Goal: Information Seeking & Learning: Understand process/instructions

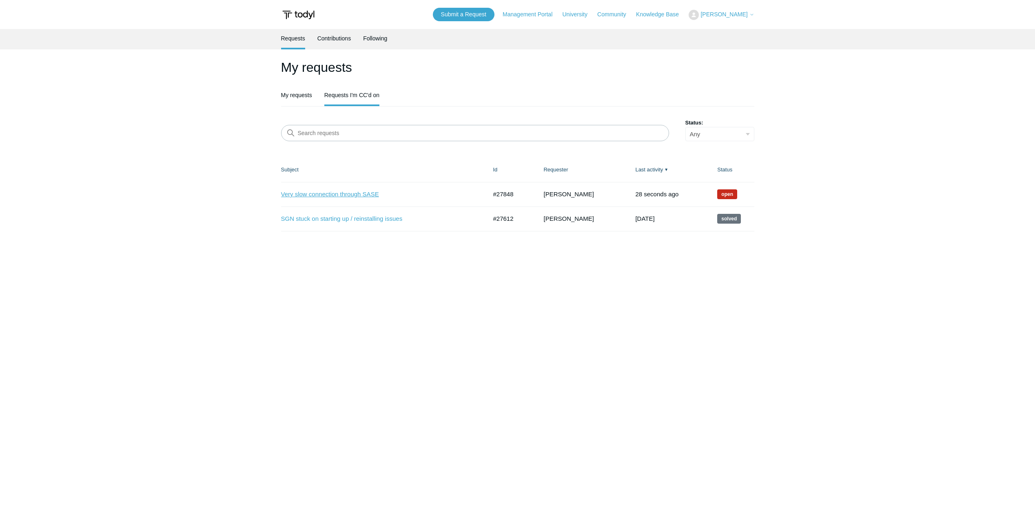
click at [357, 191] on link "Very slow connection through SASE" at bounding box center [378, 194] width 194 height 9
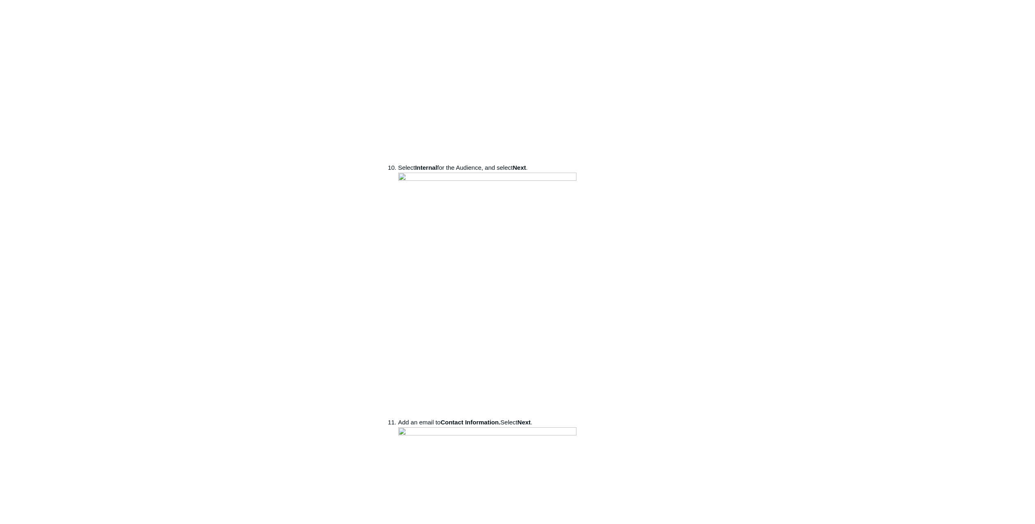
scroll to position [1060, 0]
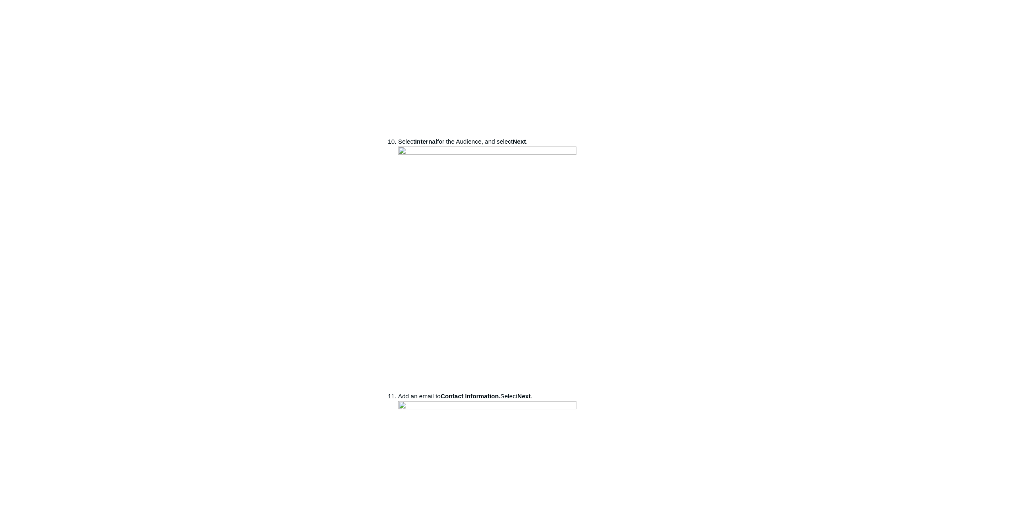
click at [735, 110] on div "Articles in this section 1Password SIEM Integration Amazon Web Service (AWS) Cl…" at bounding box center [517, 431] width 473 height 2836
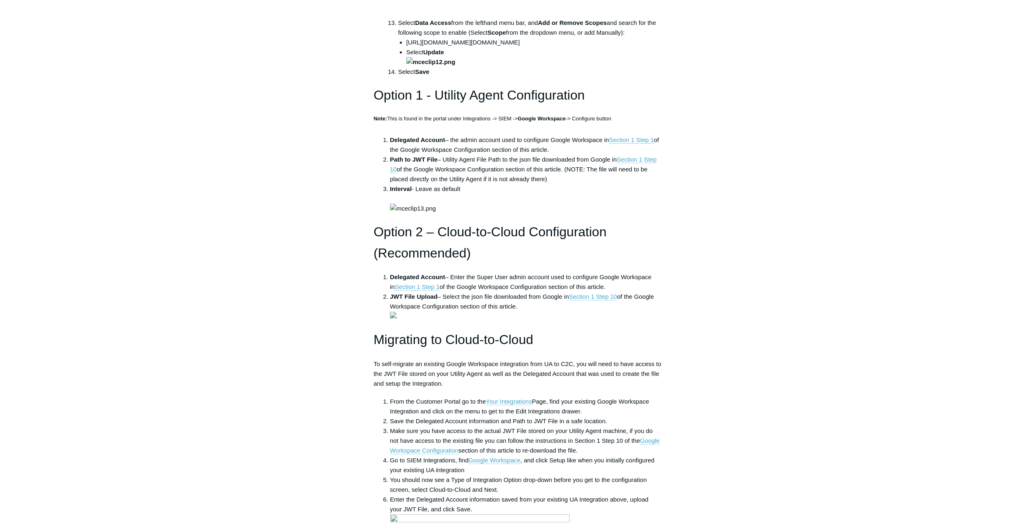
scroll to position [1835, 0]
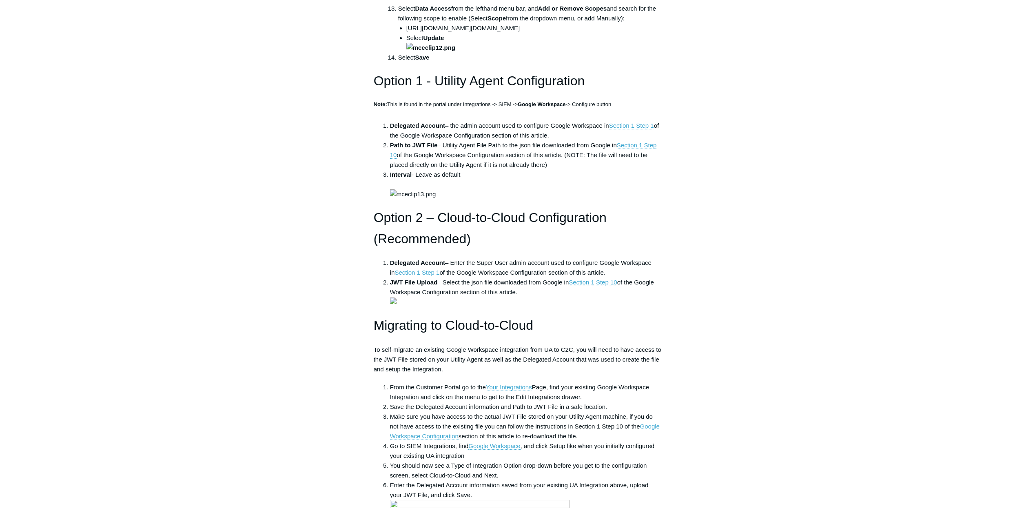
drag, startPoint x: 414, startPoint y: 207, endPoint x: 582, endPoint y: 210, distance: 168.5
drag, startPoint x: 582, startPoint y: 210, endPoint x: 558, endPoint y: 209, distance: 24.5
copy li "https://www.googleapis.com/auth/admin.reports.audit.readonly"
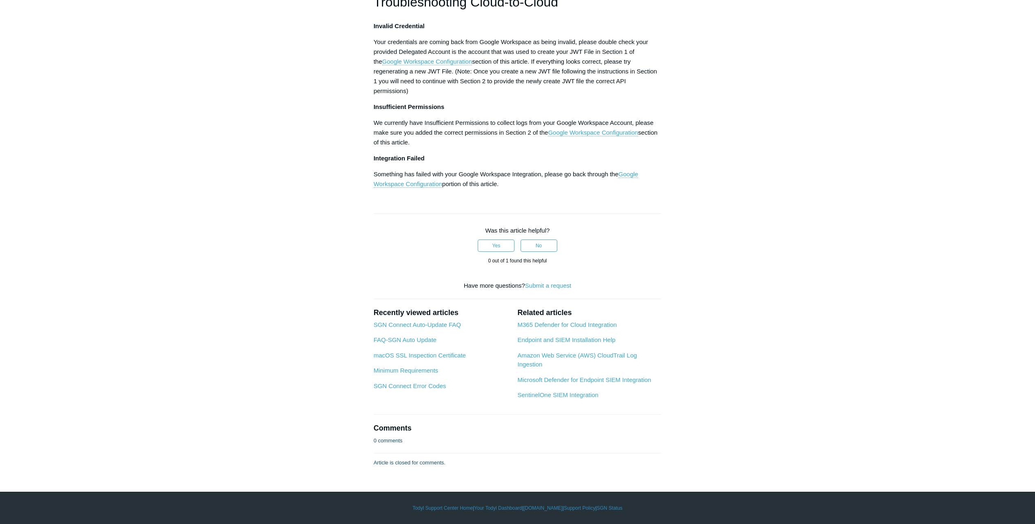
scroll to position [3222, 0]
drag, startPoint x: 425, startPoint y: 308, endPoint x: 431, endPoint y: 308, distance: 5.7
drag, startPoint x: 431, startPoint y: 308, endPoint x: 444, endPoint y: 308, distance: 13.1
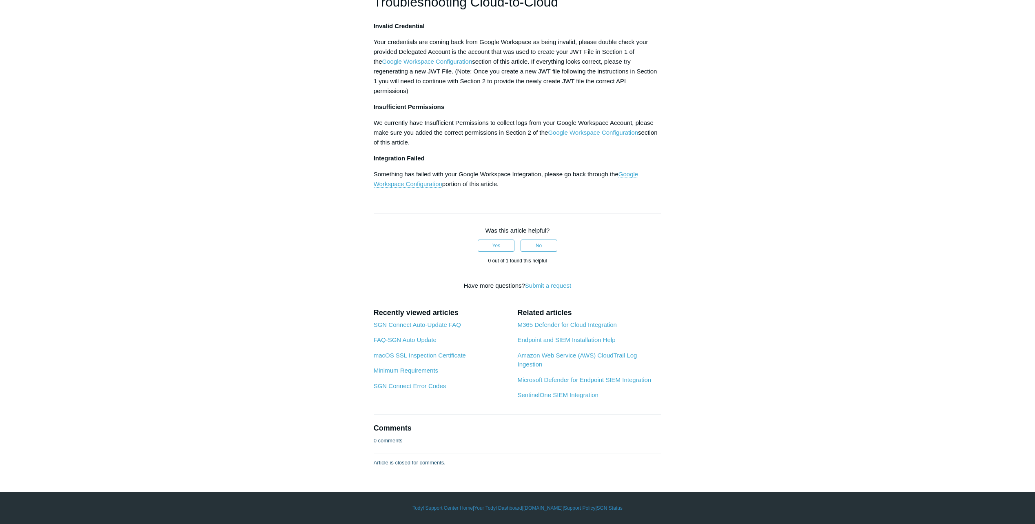
drag, startPoint x: 500, startPoint y: 308, endPoint x: 560, endPoint y: 310, distance: 60.8
drag, startPoint x: 560, startPoint y: 310, endPoint x: 505, endPoint y: 307, distance: 55.1
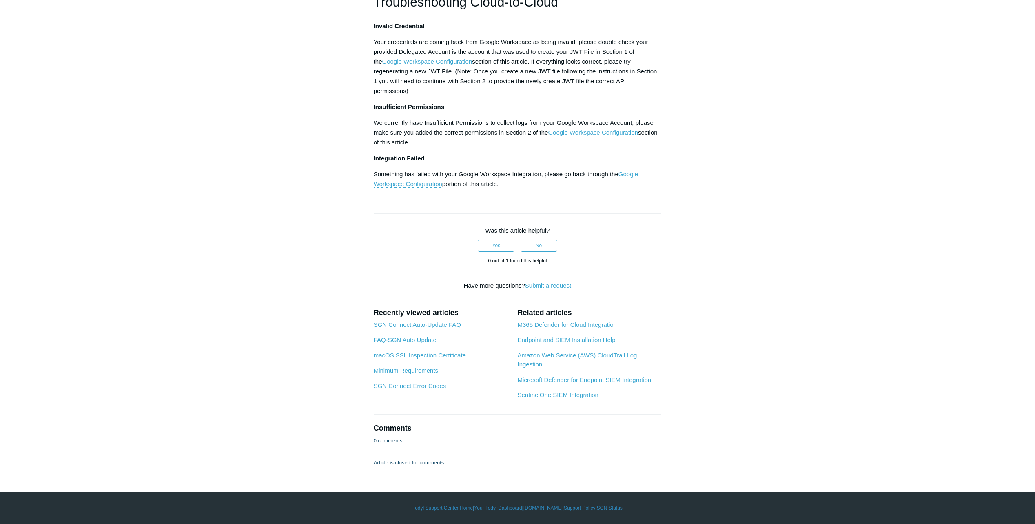
drag, startPoint x: 498, startPoint y: 308, endPoint x: 573, endPoint y: 311, distance: 75.5
drag, startPoint x: 573, startPoint y: 311, endPoint x: 555, endPoint y: 308, distance: 18.9
copy li "admin.reports.audit.readonly"
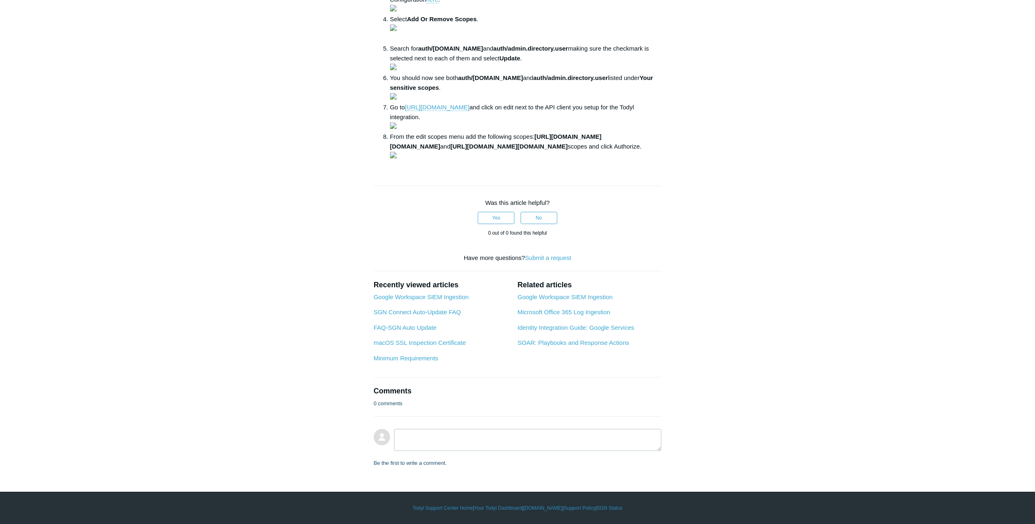
scroll to position [734, 0]
drag, startPoint x: 435, startPoint y: 187, endPoint x: 518, endPoint y: 188, distance: 82.8
click at [483, 52] on strong "auth/[DOMAIN_NAME]" at bounding box center [450, 48] width 65 height 7
drag, startPoint x: 518, startPoint y: 188, endPoint x: 501, endPoint y: 186, distance: 16.8
copy strong "[DOMAIN_NAME]"
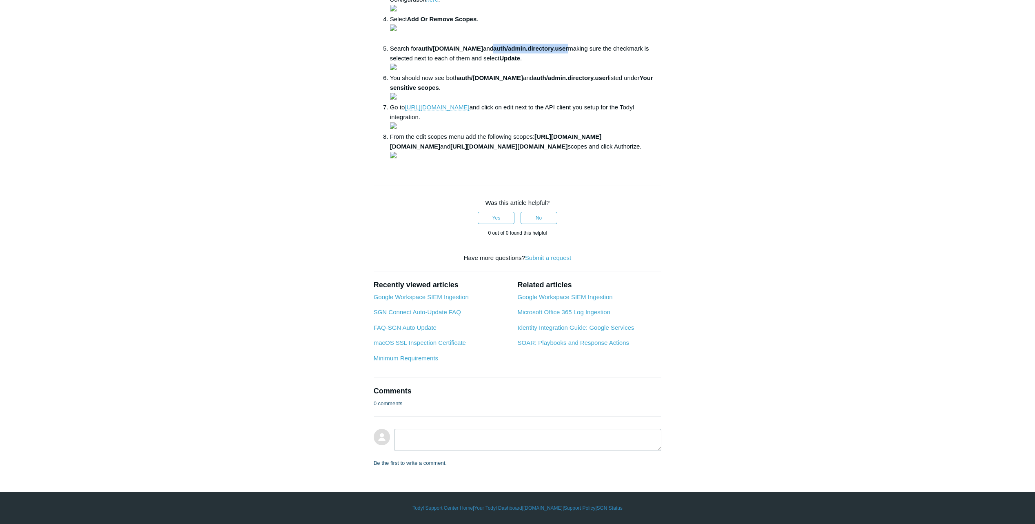
drag, startPoint x: 534, startPoint y: 186, endPoint x: 607, endPoint y: 189, distance: 73.5
click at [568, 52] on strong "auth/admin.directory.user" at bounding box center [530, 48] width 75 height 7
drag, startPoint x: 607, startPoint y: 189, endPoint x: 597, endPoint y: 188, distance: 9.9
copy strong "auth/admin.directory.user"
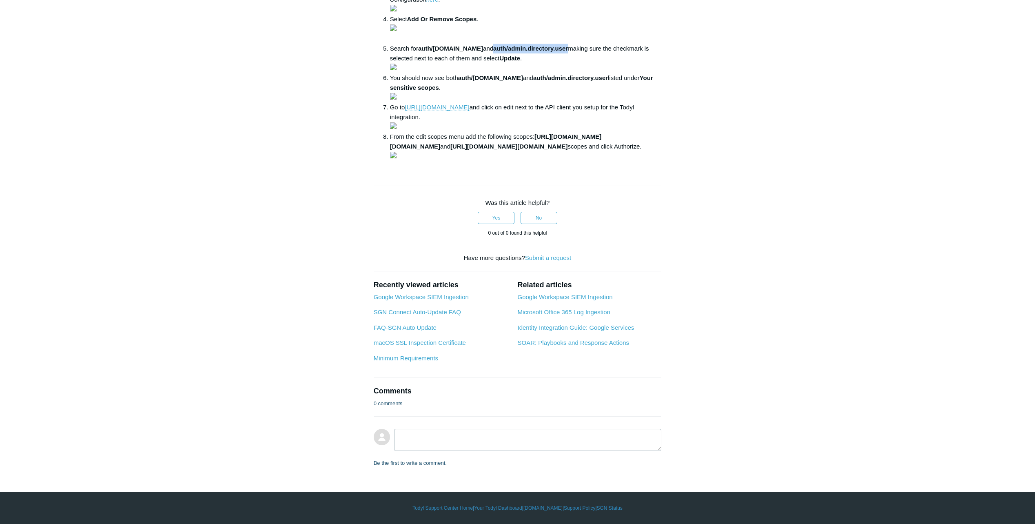
drag, startPoint x: 461, startPoint y: 139, endPoint x: 558, endPoint y: 141, distance: 97.9
click at [523, 81] on strong "auth/[DOMAIN_NAME]" at bounding box center [490, 77] width 65 height 7
drag, startPoint x: 558, startPoint y: 141, endPoint x: 538, endPoint y: 140, distance: 20.4
copy strong "auth/[DOMAIN_NAME]"
drag, startPoint x: 573, startPoint y: 140, endPoint x: 647, endPoint y: 139, distance: 73.4
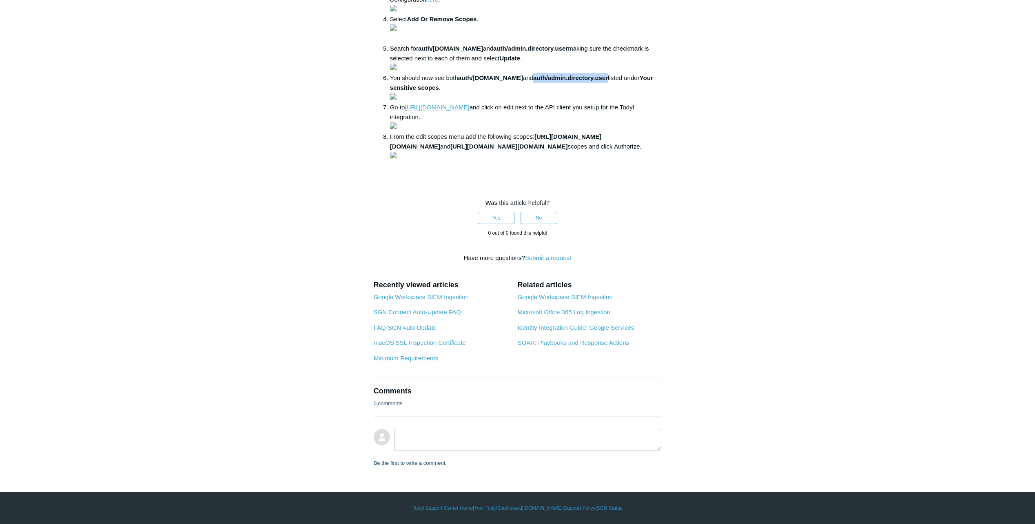
click at [608, 81] on strong "auth/admin.directory.user" at bounding box center [570, 77] width 75 height 7
drag, startPoint x: 647, startPoint y: 139, endPoint x: 629, endPoint y: 143, distance: 17.9
copy strong "auth/admin.directory.user"
drag, startPoint x: 390, startPoint y: 268, endPoint x: 548, endPoint y: 269, distance: 158.3
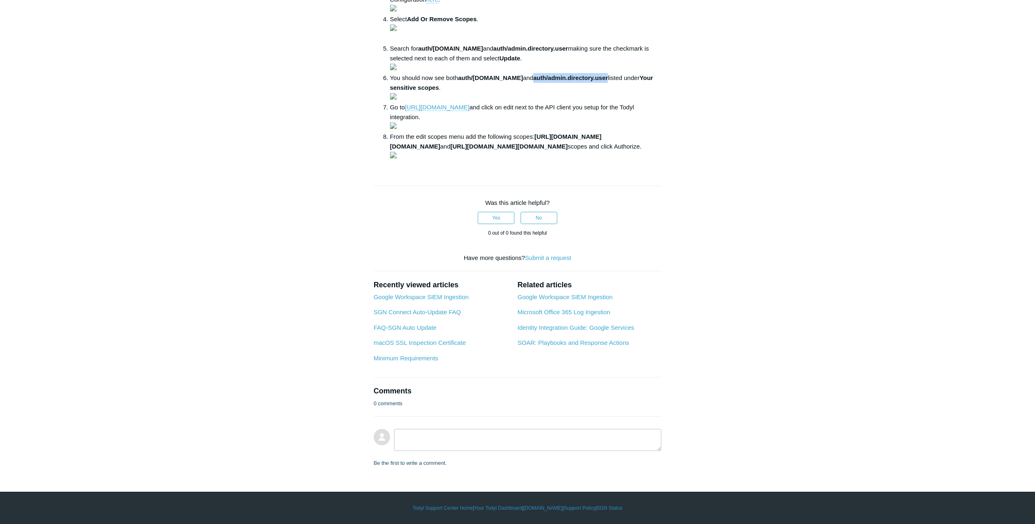
click at [548, 150] on strong "https://www.googleapis.com/auth/admin.directory.user" at bounding box center [496, 141] width 212 height 17
drag, startPoint x: 548, startPoint y: 269, endPoint x: 540, endPoint y: 268, distance: 8.2
copy strong "https://www.googleapis.com/auth/admin.directory.user"
drag, startPoint x: 390, startPoint y: 276, endPoint x: 574, endPoint y: 276, distance: 184.4
click at [567, 150] on strong "https://www.googleapis.com/auth/admin.directory.user.security" at bounding box center [508, 146] width 117 height 7
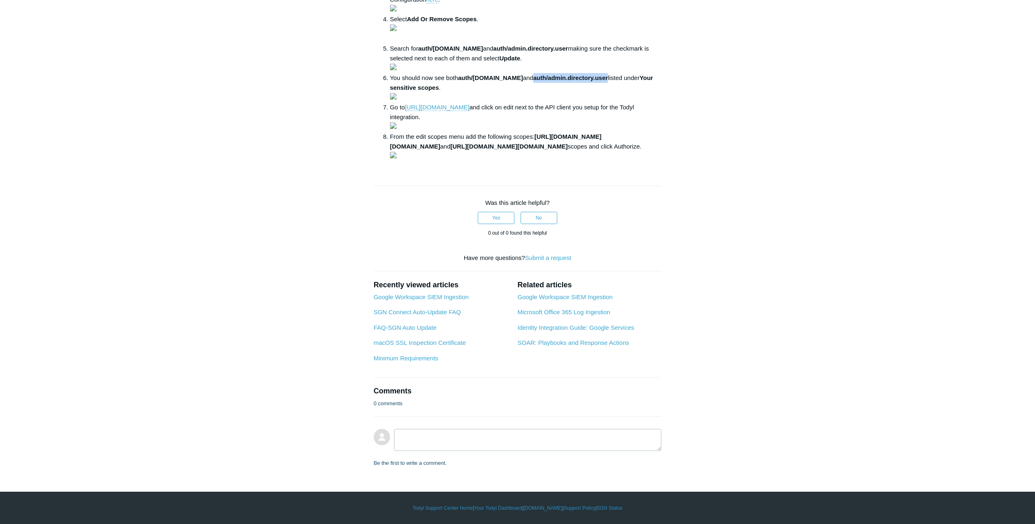
drag, startPoint x: 574, startPoint y: 276, endPoint x: 549, endPoint y: 276, distance: 25.3
copy strong "https://www.googleapis.com/auth/admin.directory.user.security"
